Goal: Navigation & Orientation: Find specific page/section

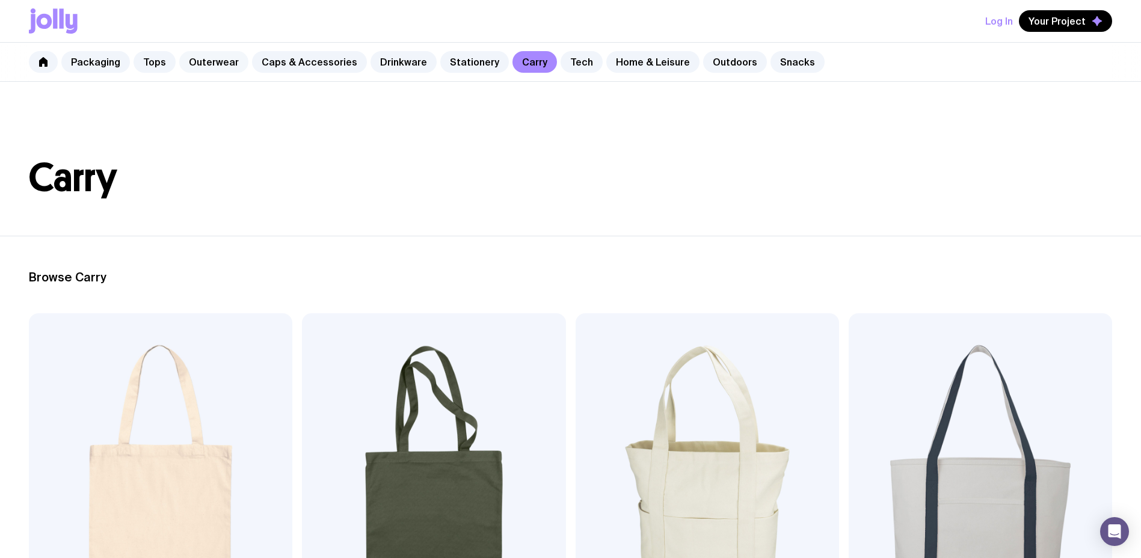
click at [197, 64] on link "Outerwear" at bounding box center [213, 62] width 69 height 22
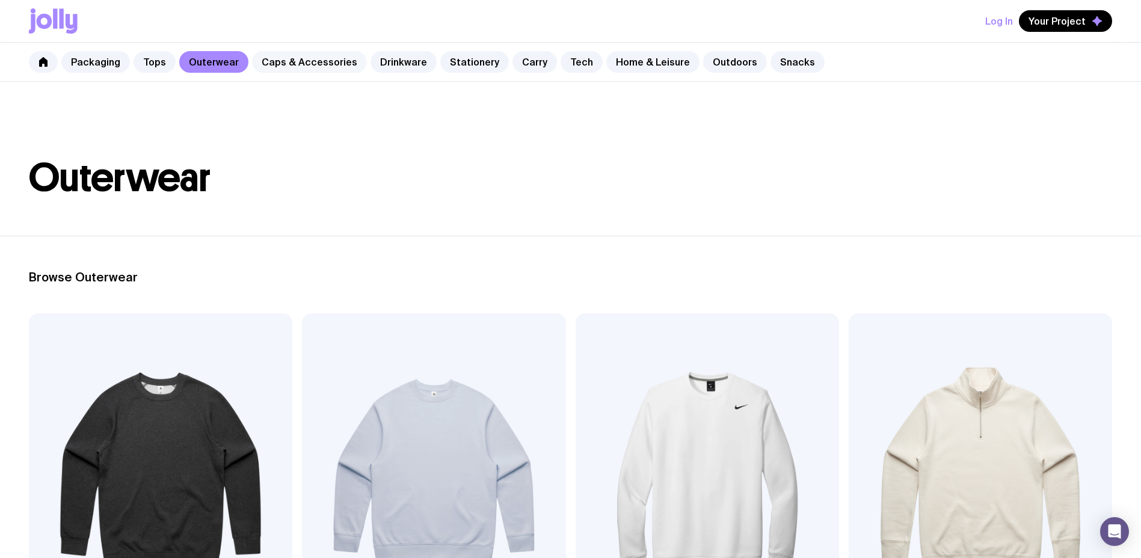
click at [333, 66] on link "Caps & Accessories" at bounding box center [309, 62] width 115 height 22
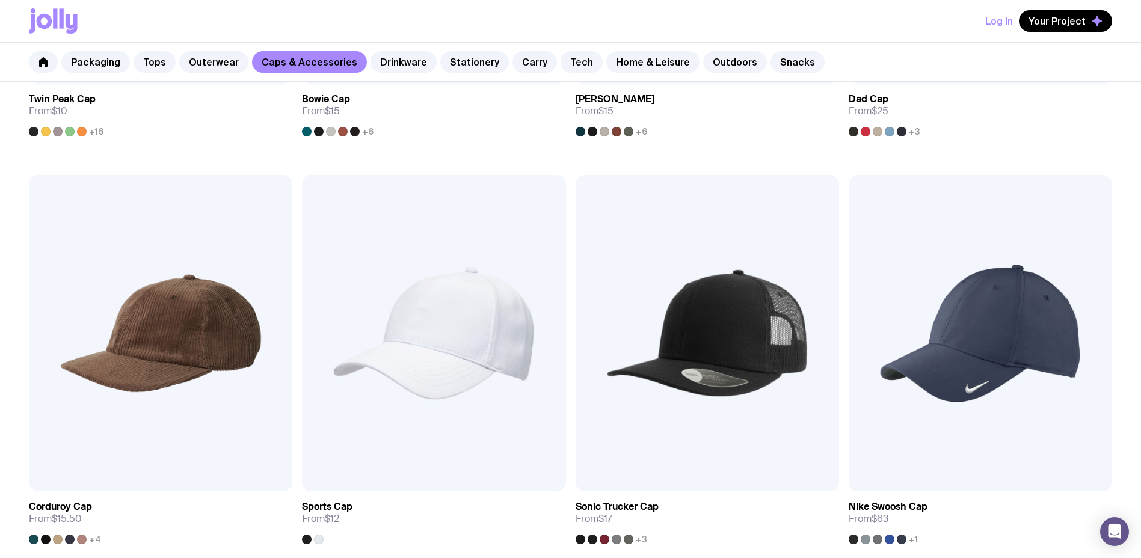
scroll to position [782, 0]
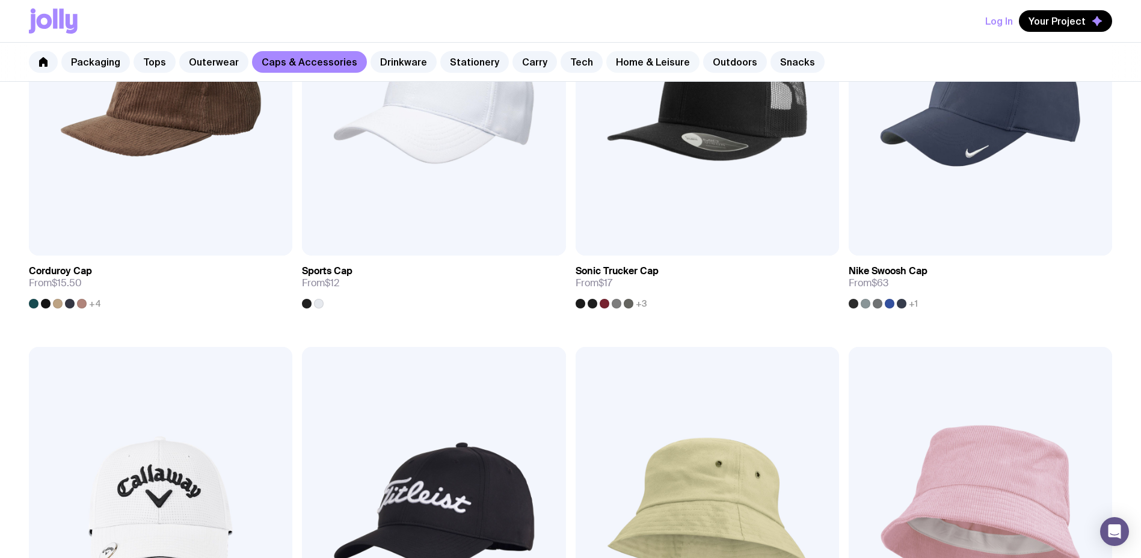
click at [615, 63] on link "Home & Leisure" at bounding box center [652, 62] width 93 height 22
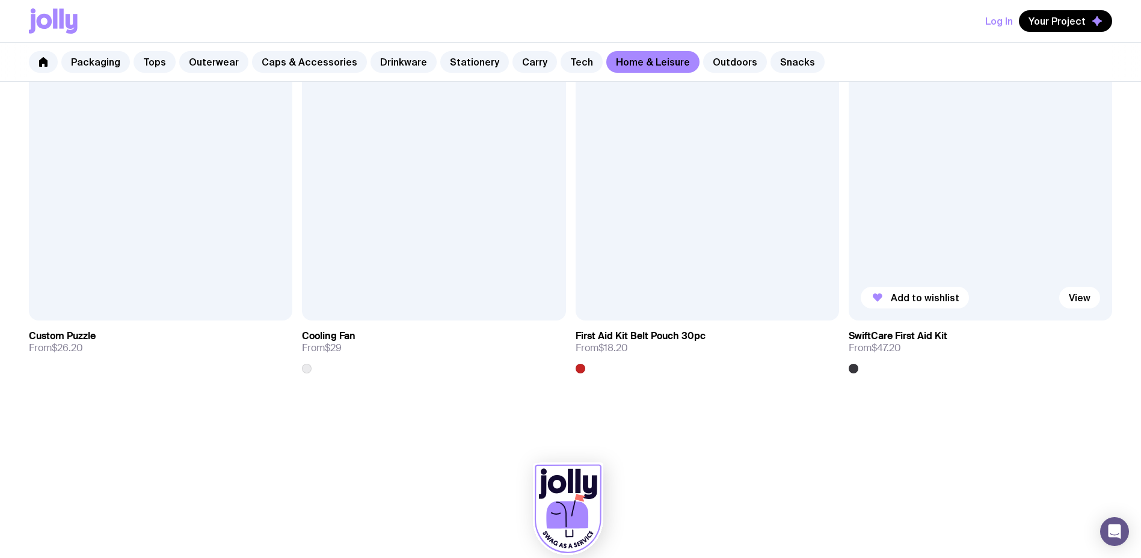
scroll to position [3183, 0]
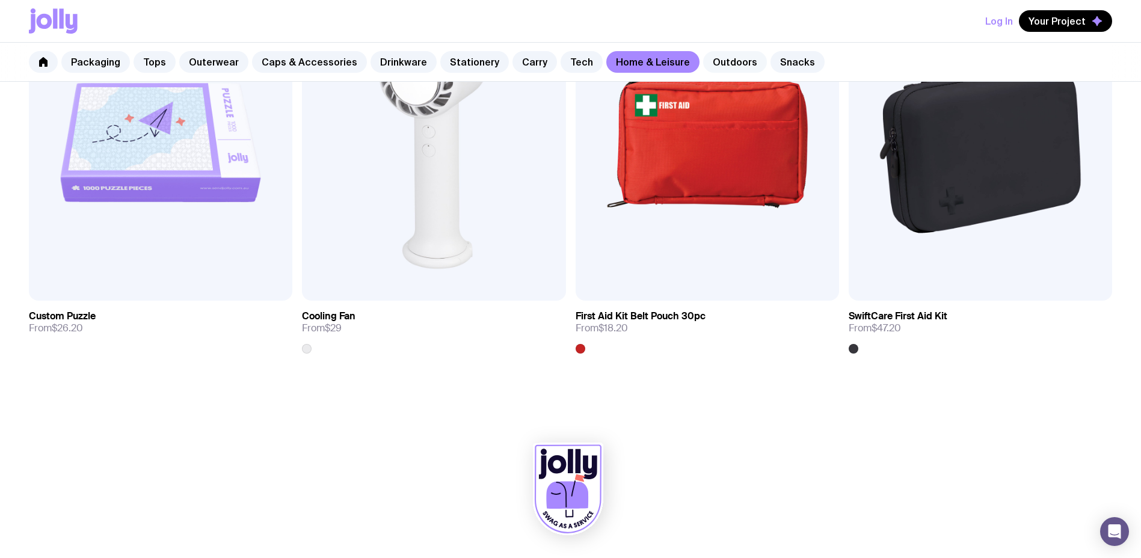
click at [727, 69] on link "Outdoors" at bounding box center [735, 62] width 64 height 22
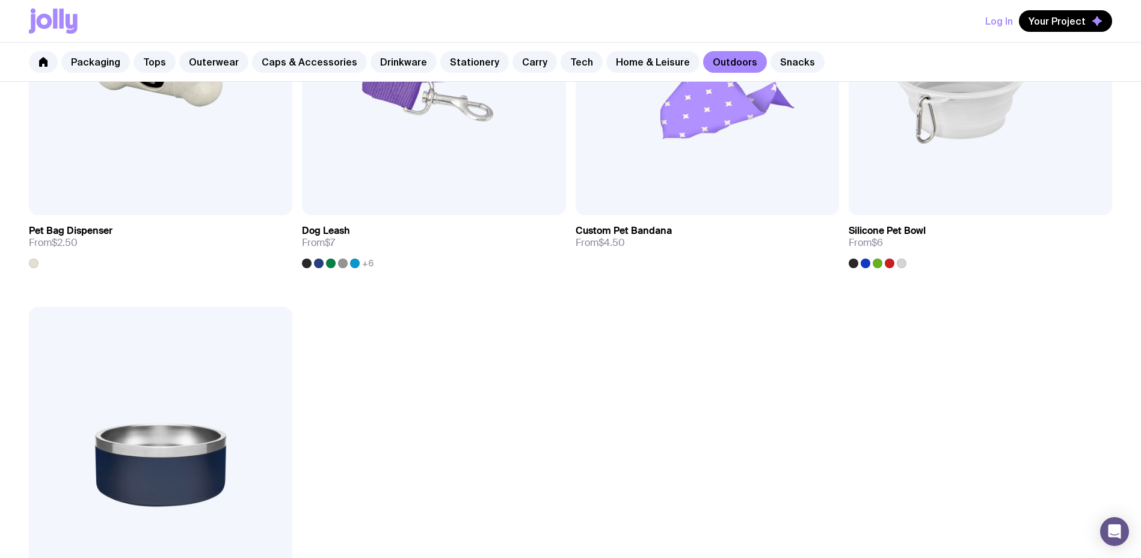
scroll to position [2285, 0]
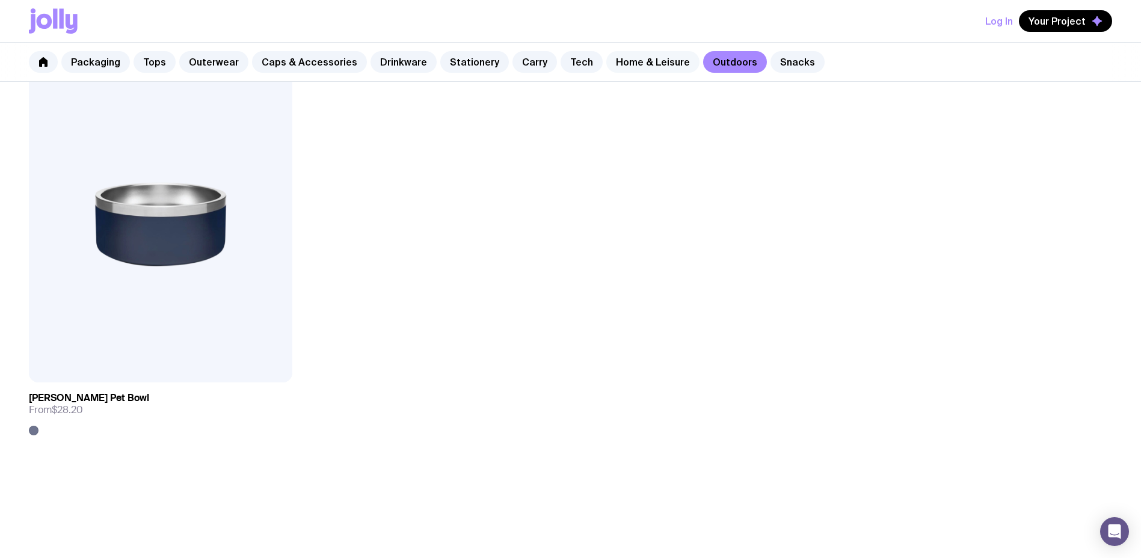
click at [663, 67] on link "Home & Leisure" at bounding box center [652, 62] width 93 height 22
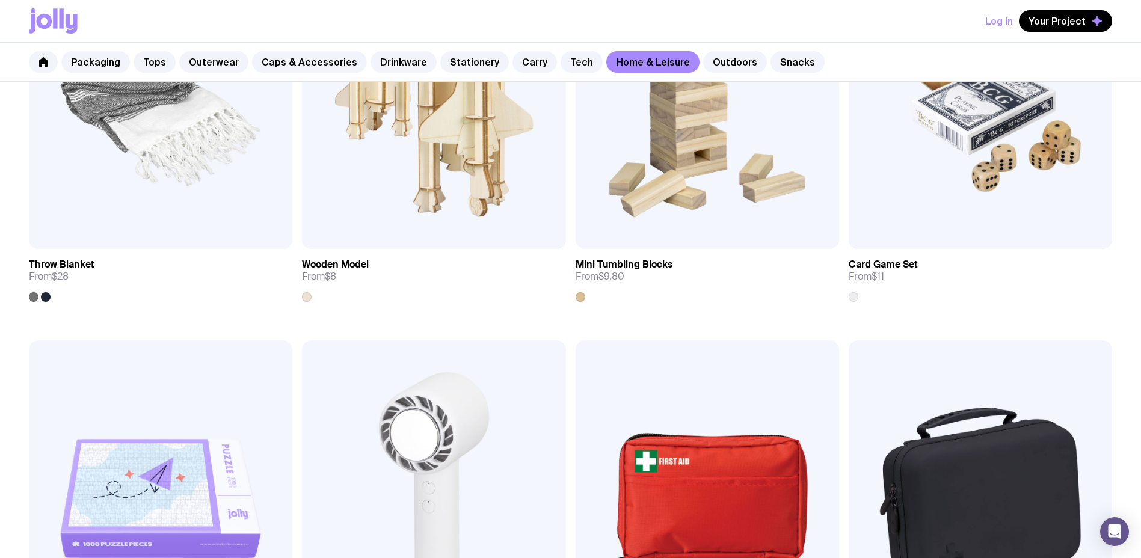
scroll to position [3183, 0]
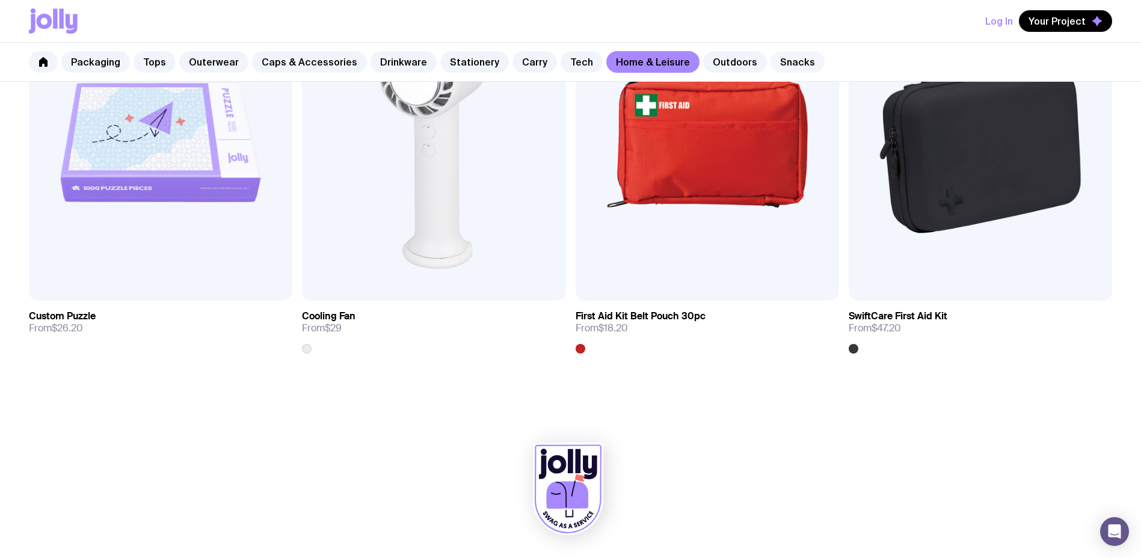
click at [774, 64] on link "Snacks" at bounding box center [797, 62] width 54 height 22
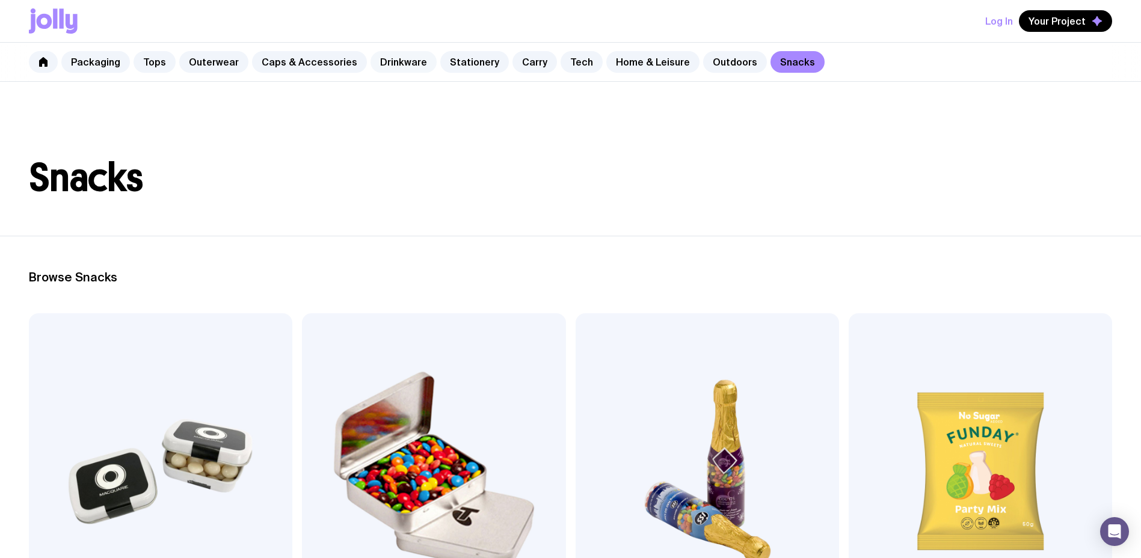
click at [383, 63] on link "Drinkware" at bounding box center [403, 62] width 66 height 22
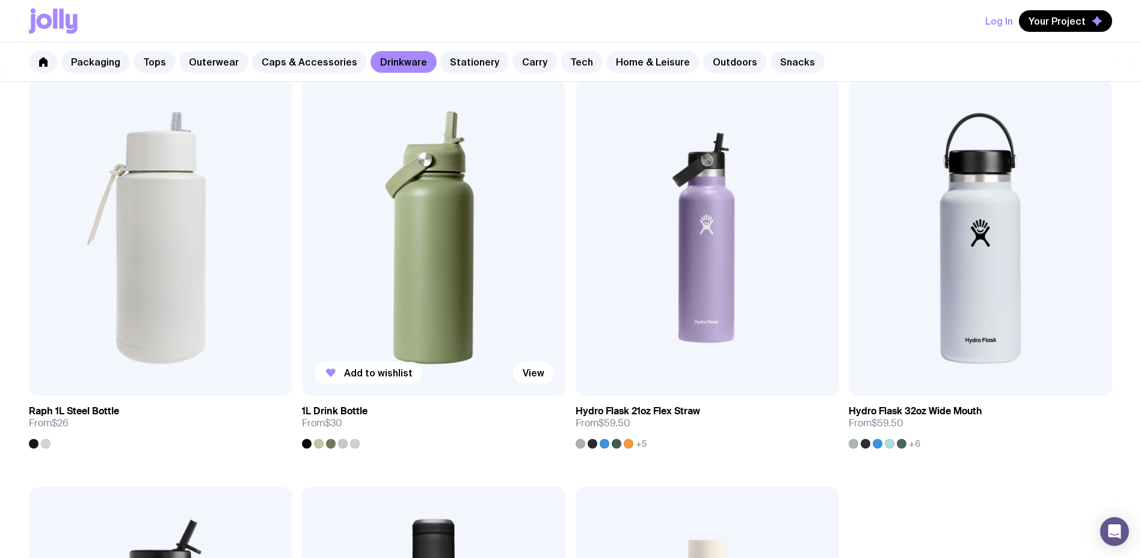
scroll to position [1624, 0]
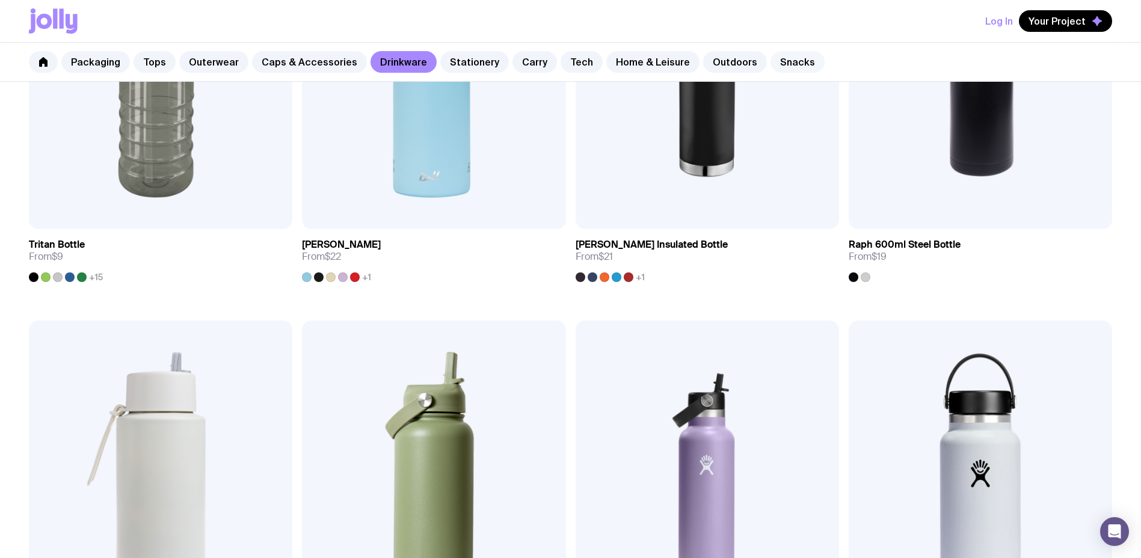
click at [770, 57] on link "Snacks" at bounding box center [797, 62] width 54 height 22
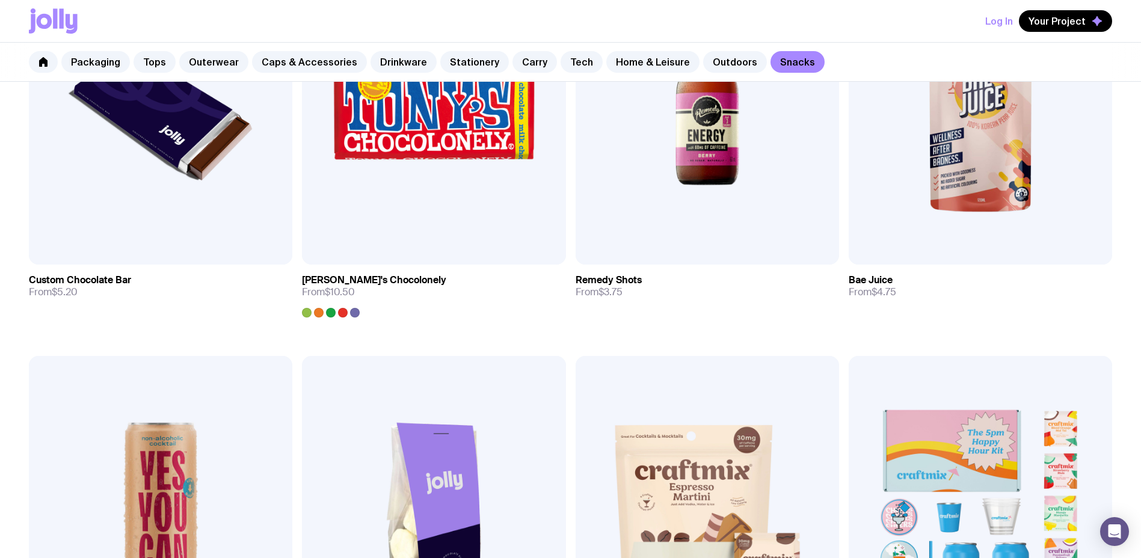
scroll to position [842, 0]
